Goal: Task Accomplishment & Management: Manage account settings

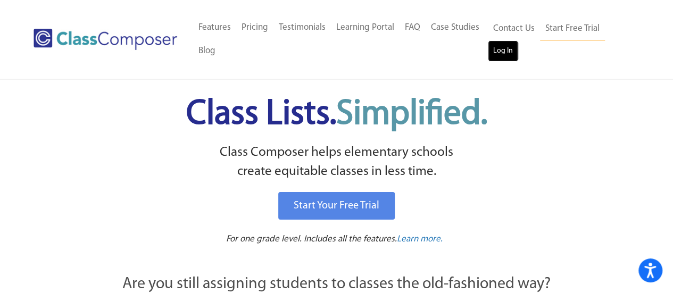
click at [506, 48] on link "Log In" at bounding box center [503, 50] width 30 height 21
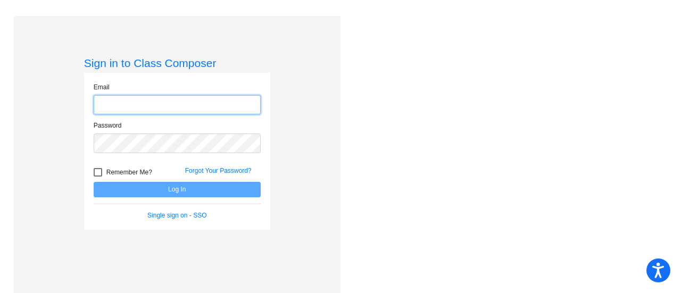
type input "[PERSON_NAME][EMAIL_ADDRESS][DOMAIN_NAME]"
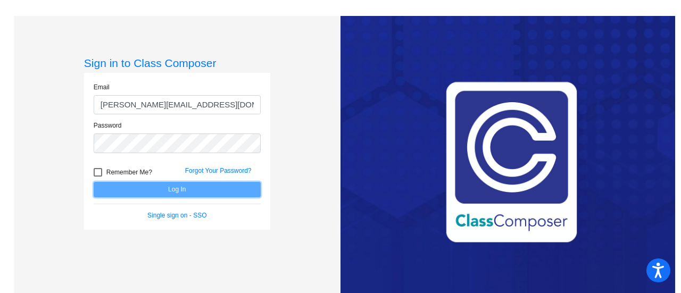
click at [191, 185] on button "Log In" at bounding box center [177, 189] width 167 height 15
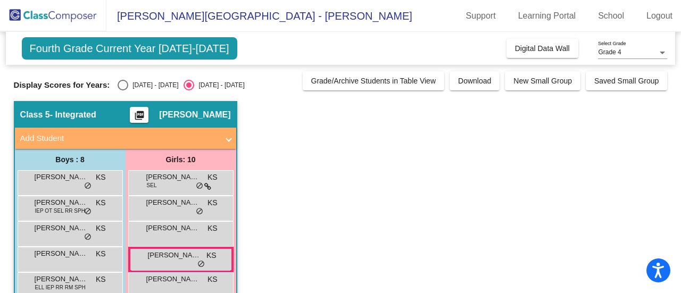
click at [122, 80] on div "Select an option" at bounding box center [123, 85] width 11 height 11
click at [122, 90] on input "2024 - 2025" at bounding box center [122, 90] width 1 height 1
radio input "true"
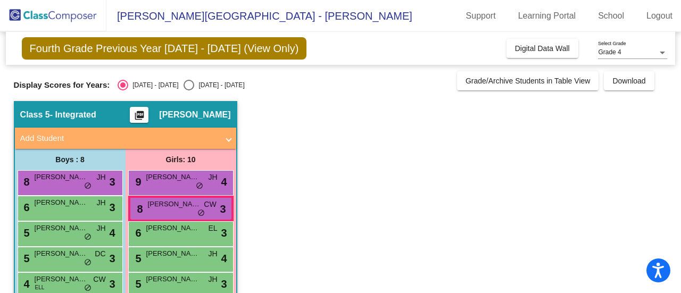
drag, startPoint x: 122, startPoint y: 80, endPoint x: 389, endPoint y: 194, distance: 290.0
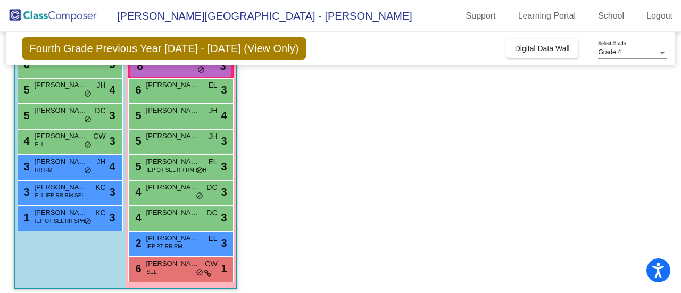
scroll to position [149, 0]
